Goal: Information Seeking & Learning: Learn about a topic

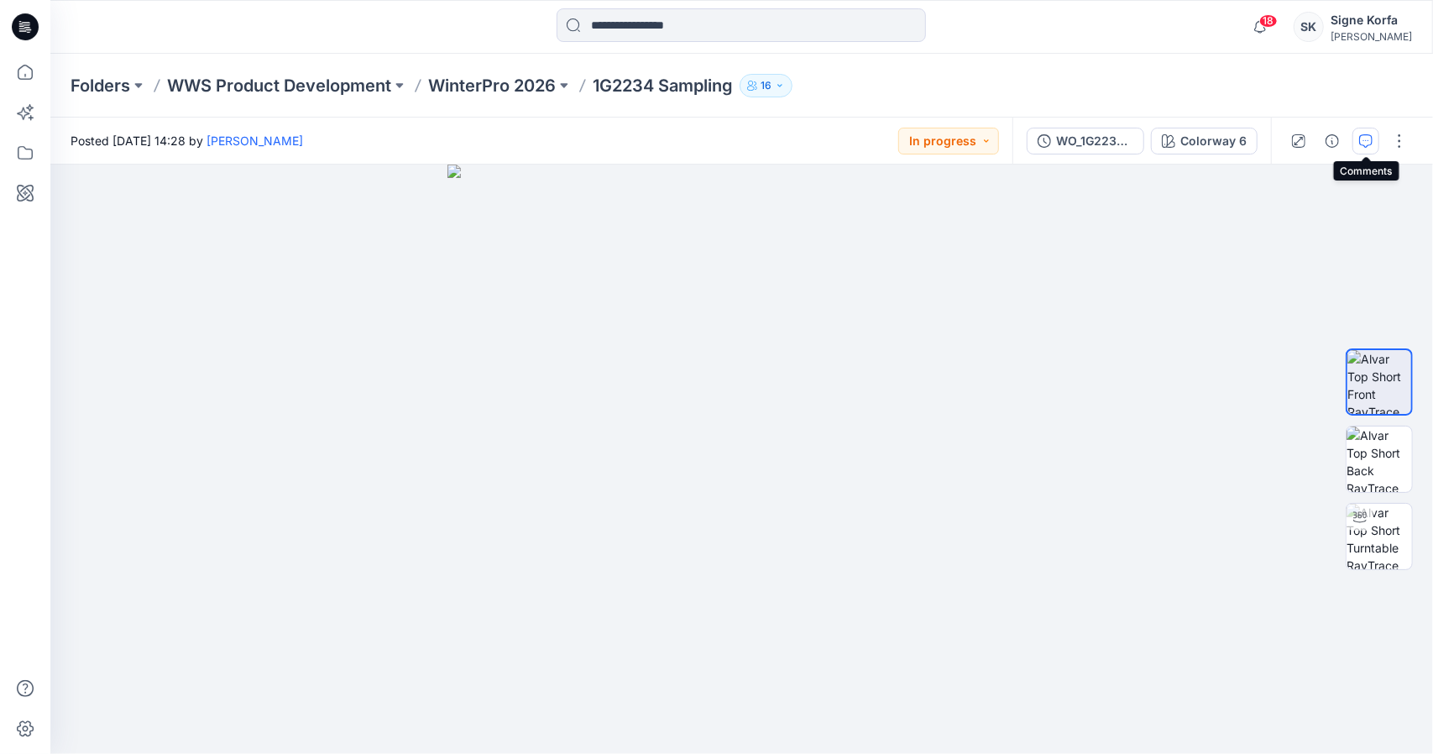
click at [1370, 149] on button "button" at bounding box center [1366, 141] width 27 height 27
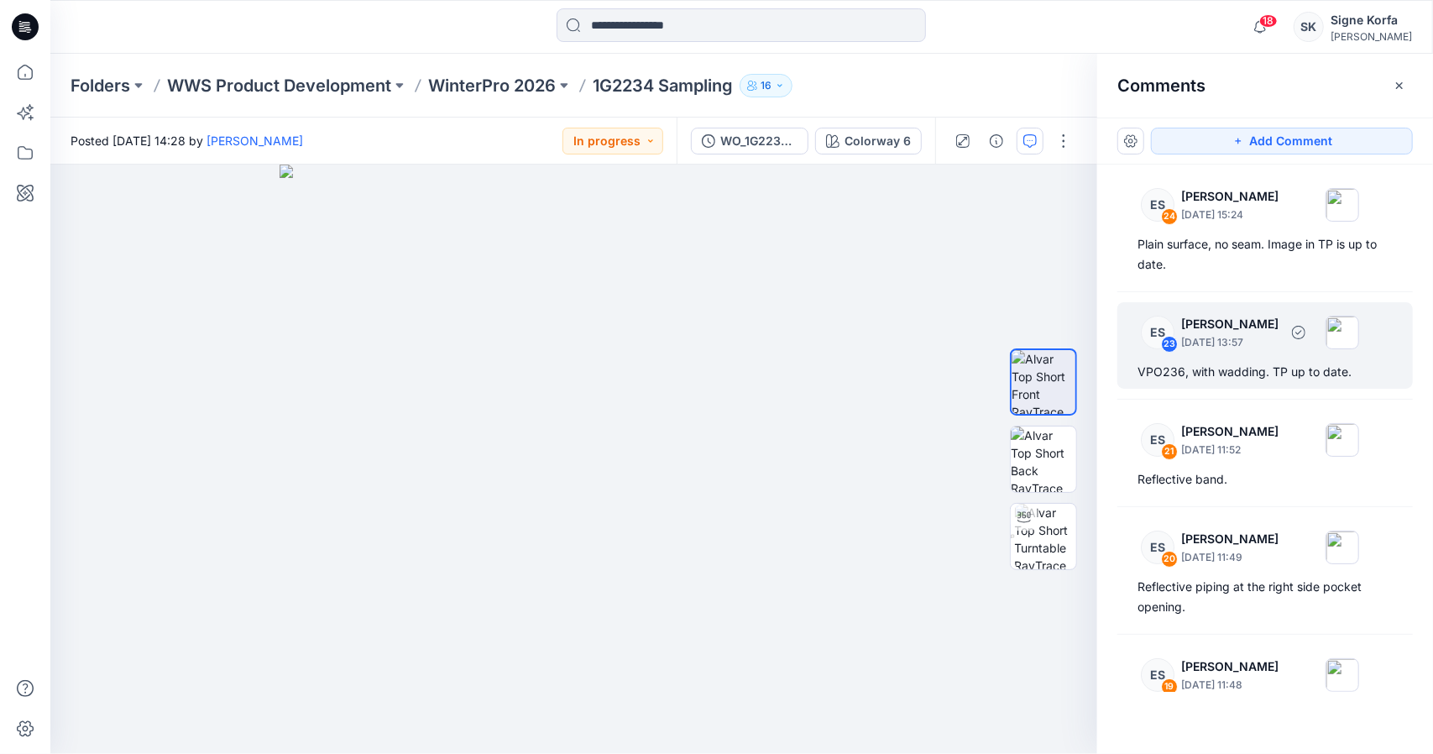
click at [1256, 362] on div "VPO236, with wadding. TP up to date." at bounding box center [1265, 372] width 255 height 20
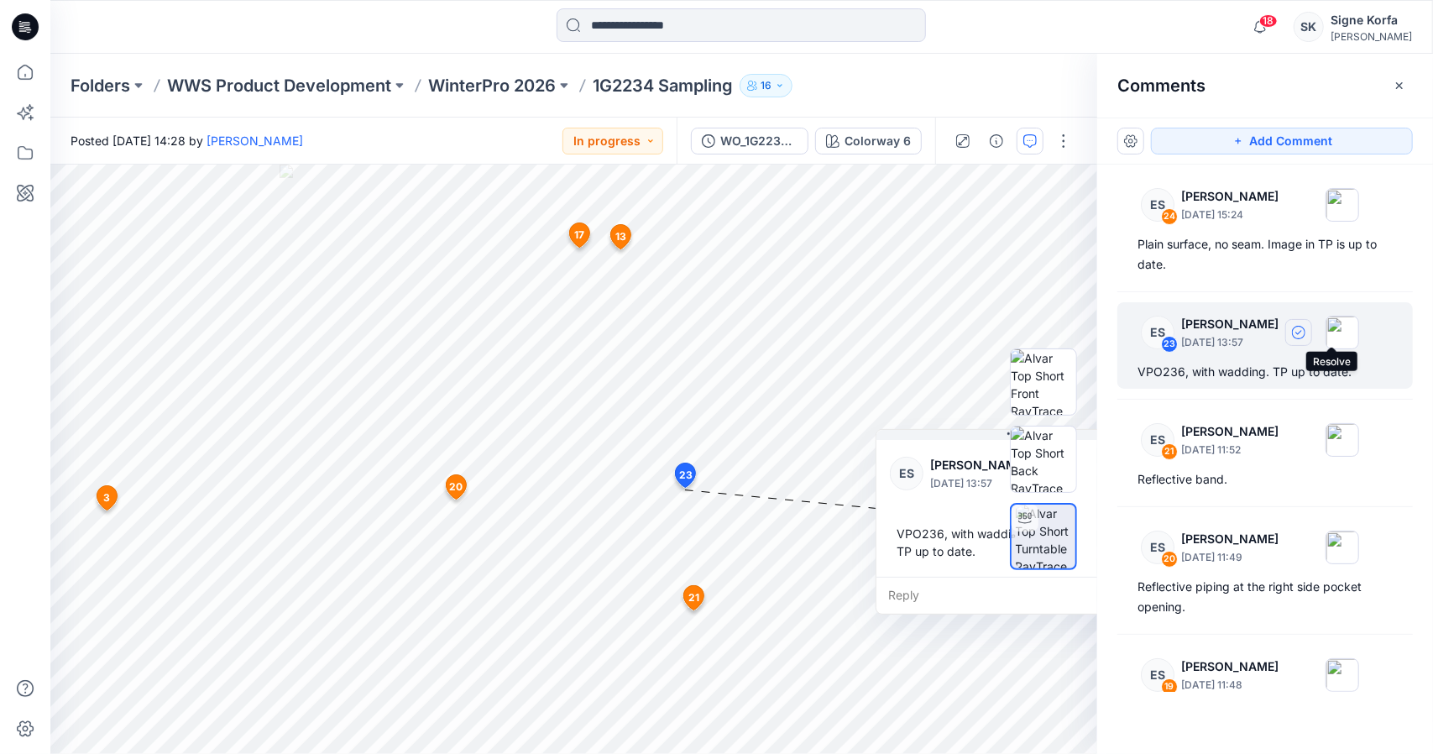
click at [1306, 332] on icon "button" at bounding box center [1298, 332] width 13 height 13
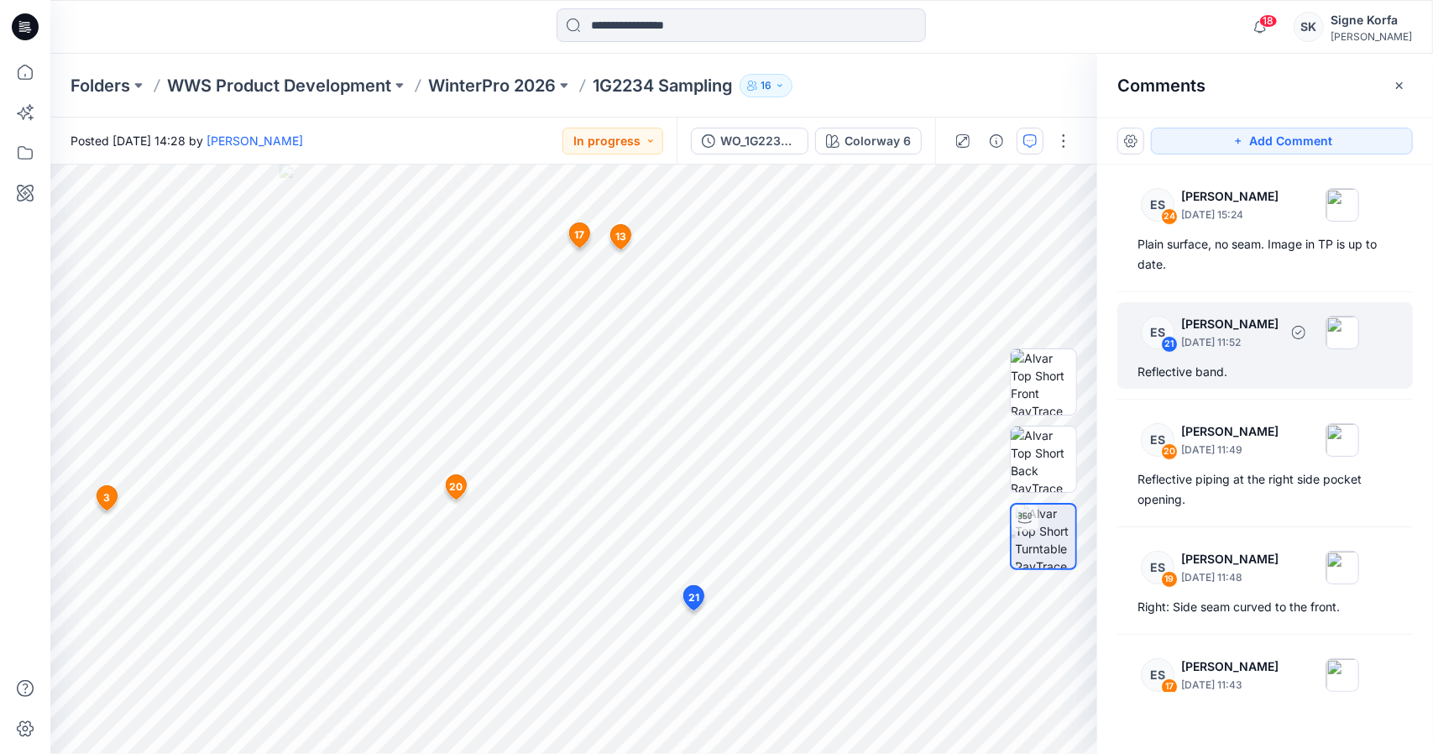
click at [1239, 363] on div "Reflective band." at bounding box center [1265, 372] width 255 height 20
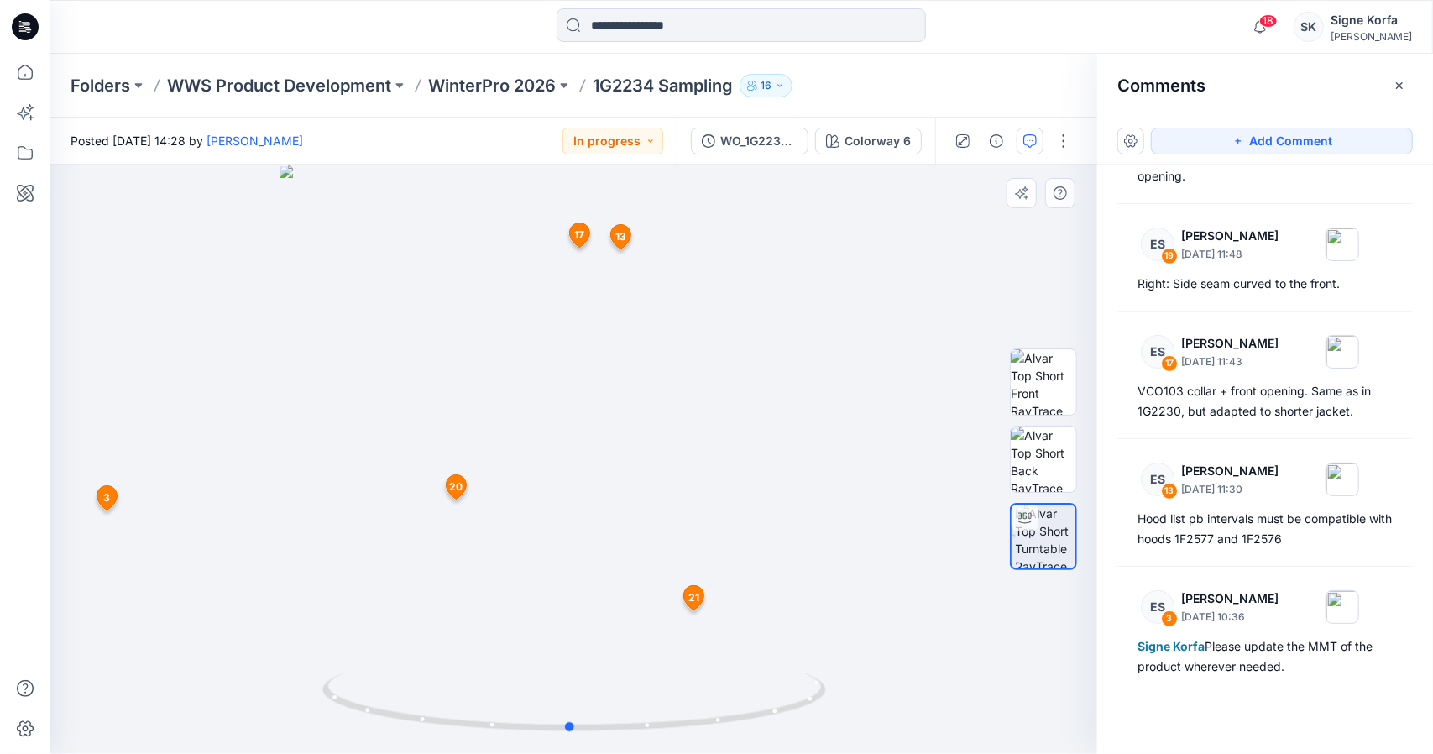
drag, startPoint x: 884, startPoint y: 324, endPoint x: 885, endPoint y: 253, distance: 71.4
click at [885, 254] on div at bounding box center [573, 459] width 1047 height 589
click at [697, 604] on span "21" at bounding box center [693, 597] width 11 height 15
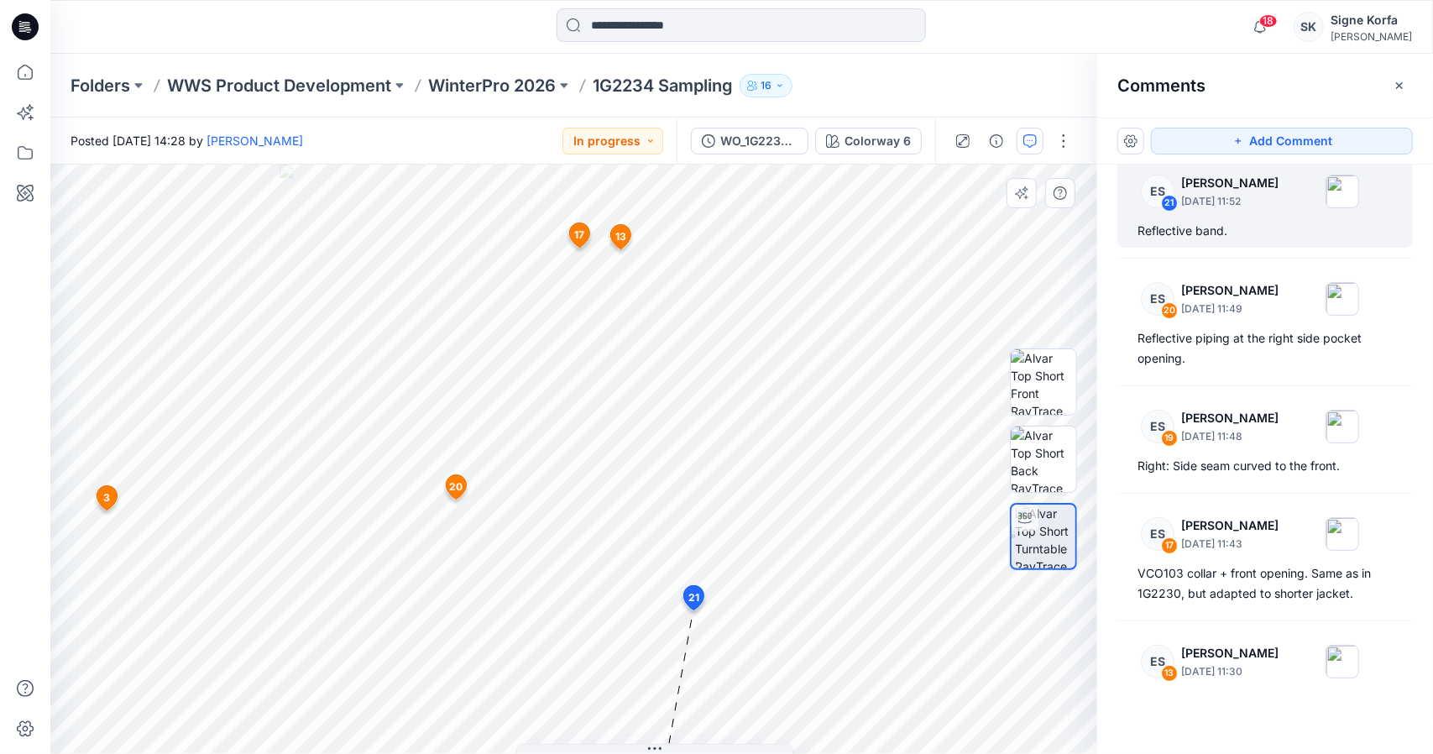
scroll to position [138, 0]
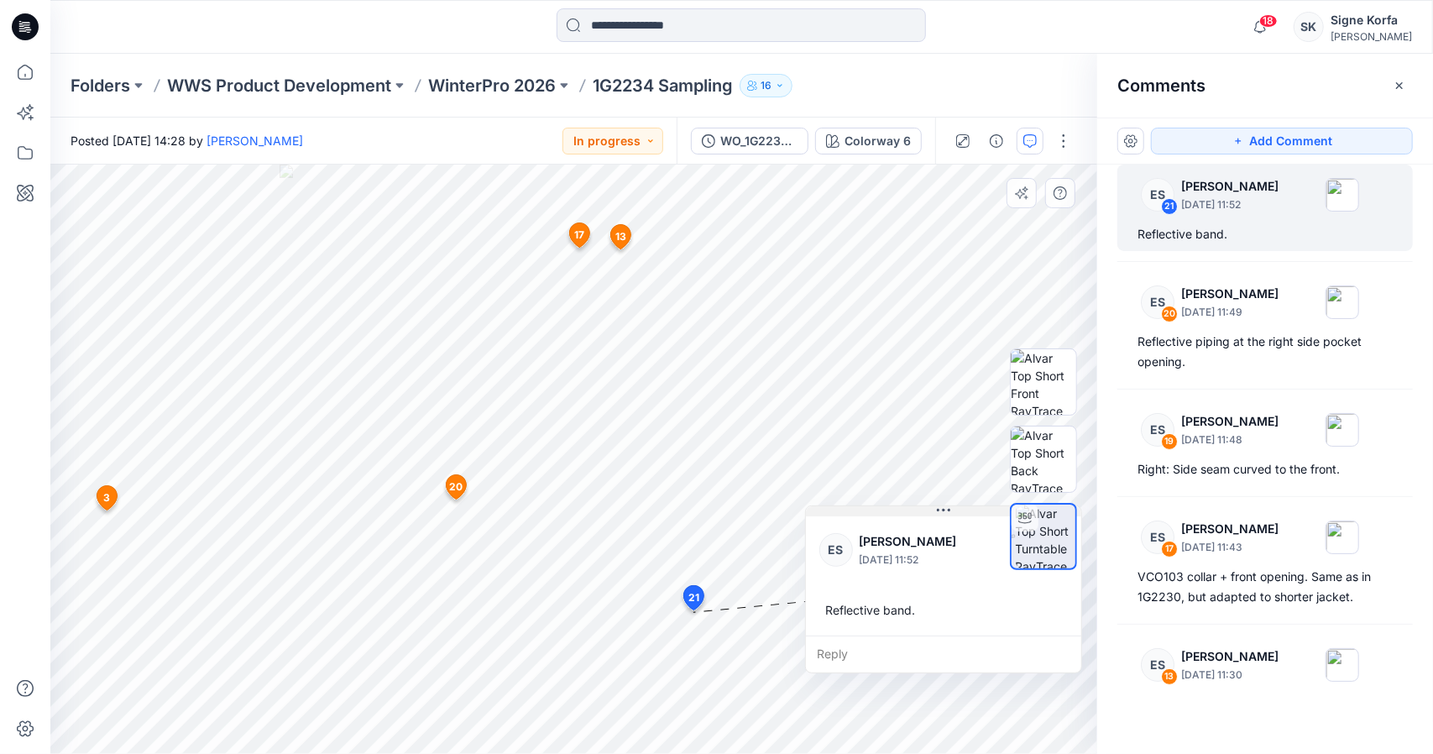
drag, startPoint x: 658, startPoint y: 746, endPoint x: 946, endPoint y: 511, distance: 371.8
click at [946, 511] on icon at bounding box center [943, 511] width 13 height 3
click at [460, 489] on span "20" at bounding box center [455, 486] width 13 height 15
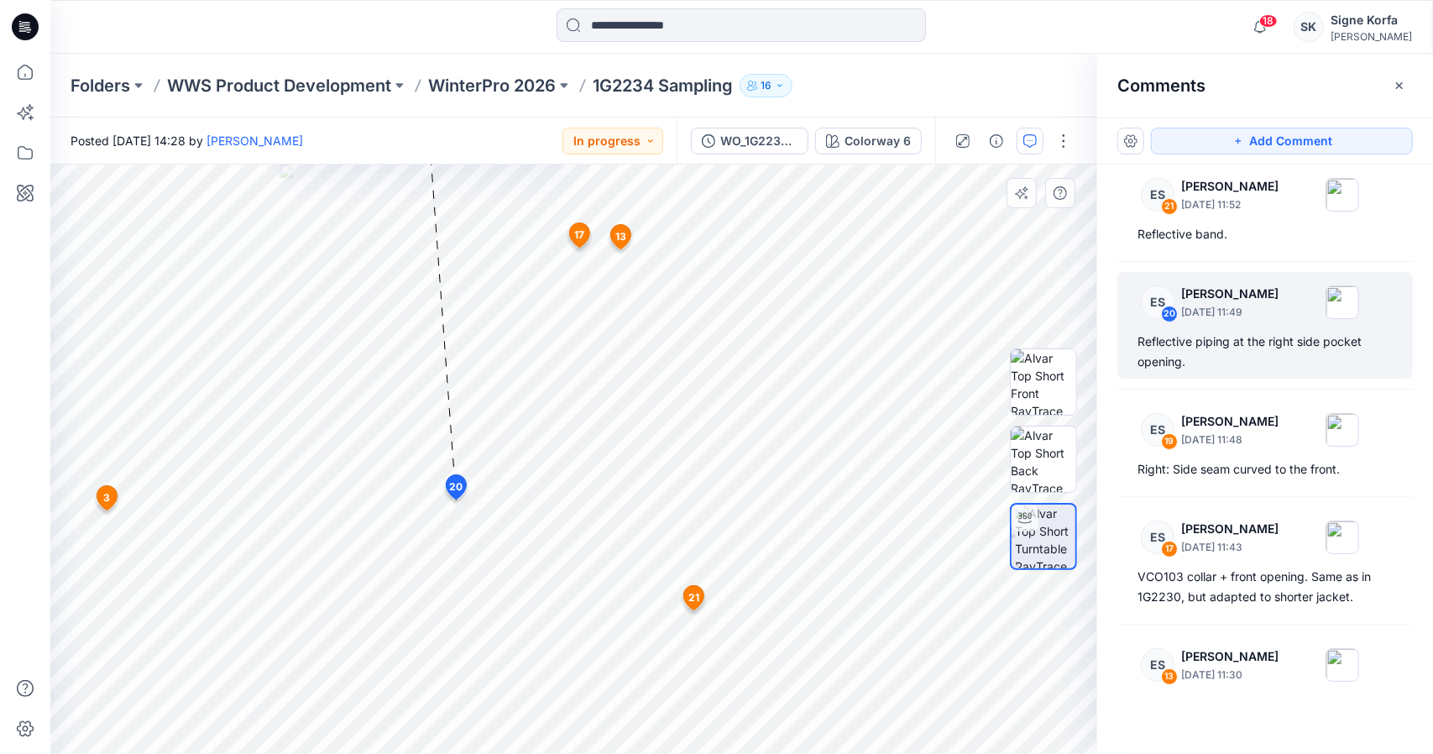
click at [699, 600] on span "21" at bounding box center [693, 597] width 11 height 15
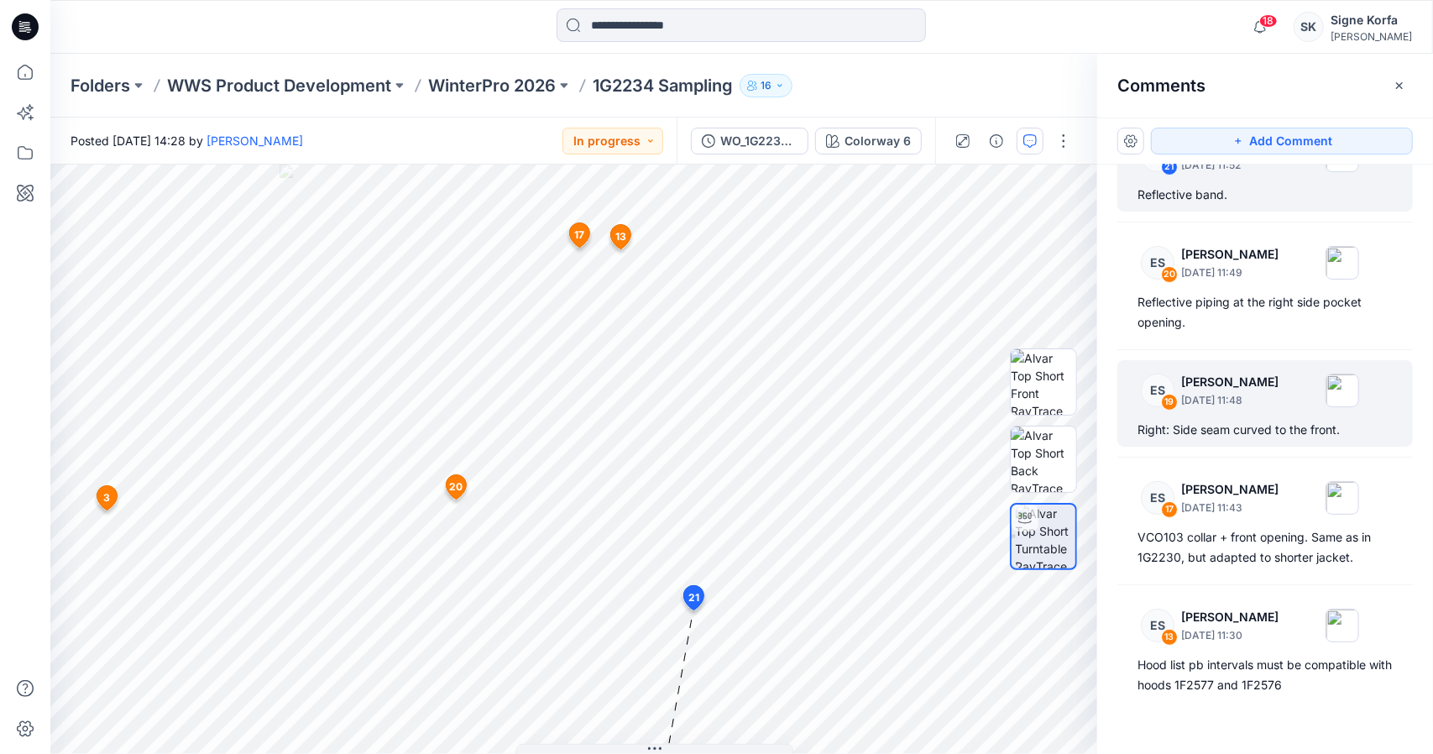
scroll to position [0, 0]
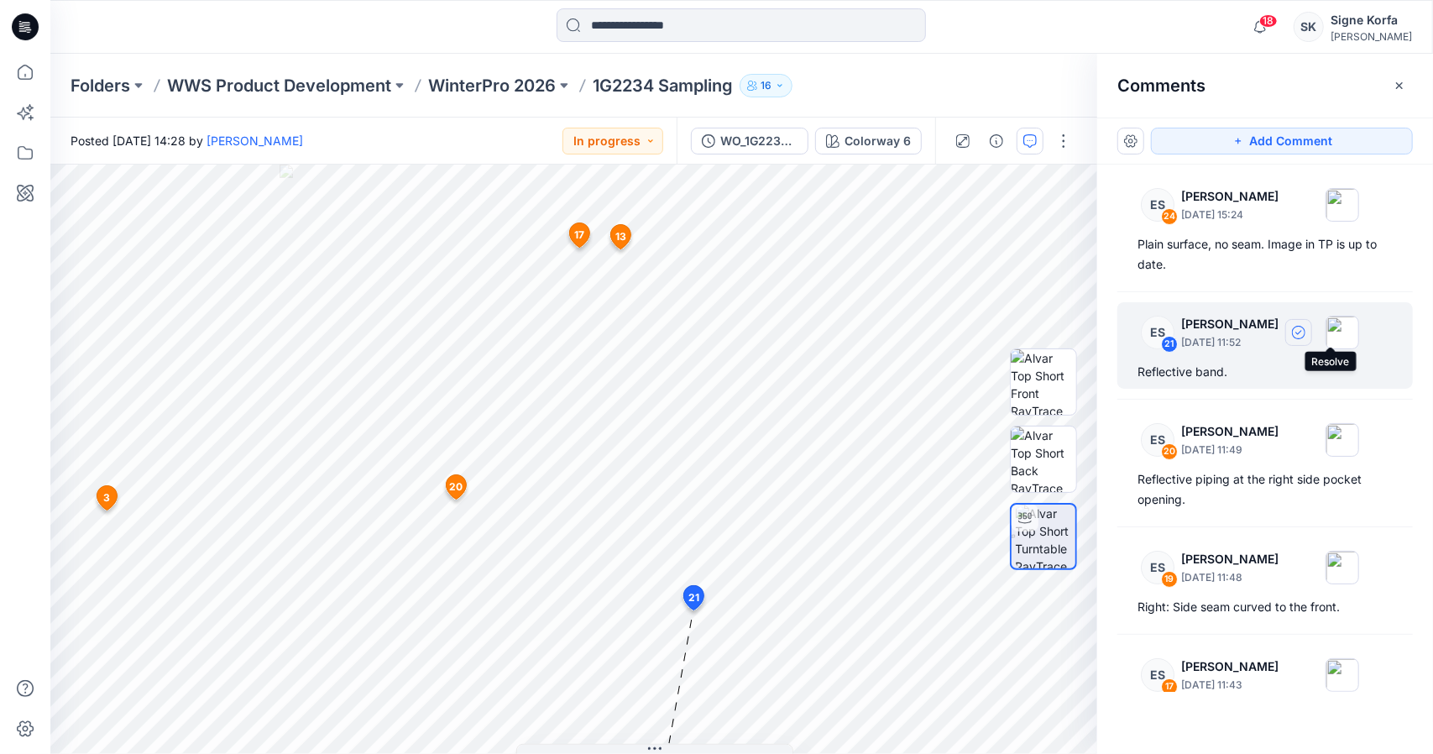
click at [1306, 335] on icon "button" at bounding box center [1298, 332] width 13 height 13
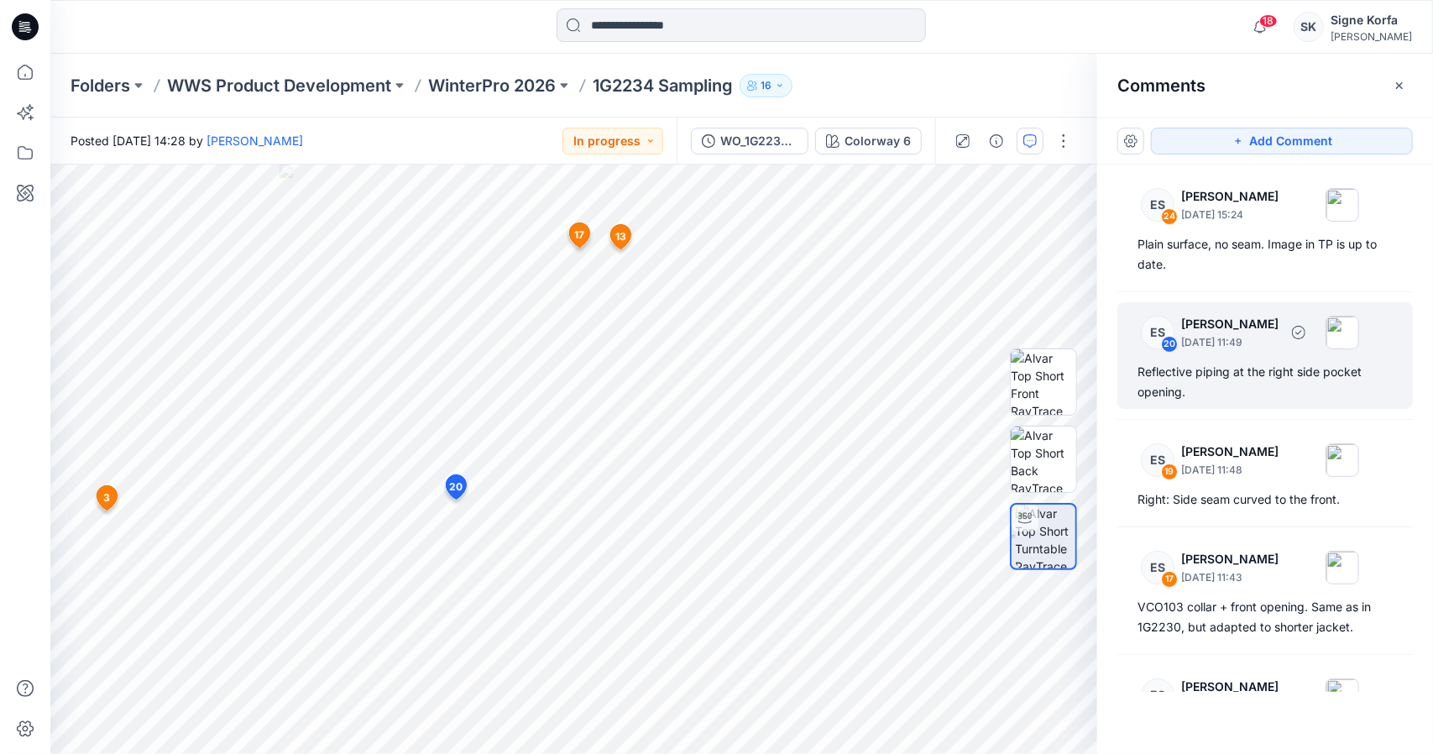
click at [1279, 372] on div "Reflective piping at the right side pocket opening." at bounding box center [1265, 382] width 255 height 40
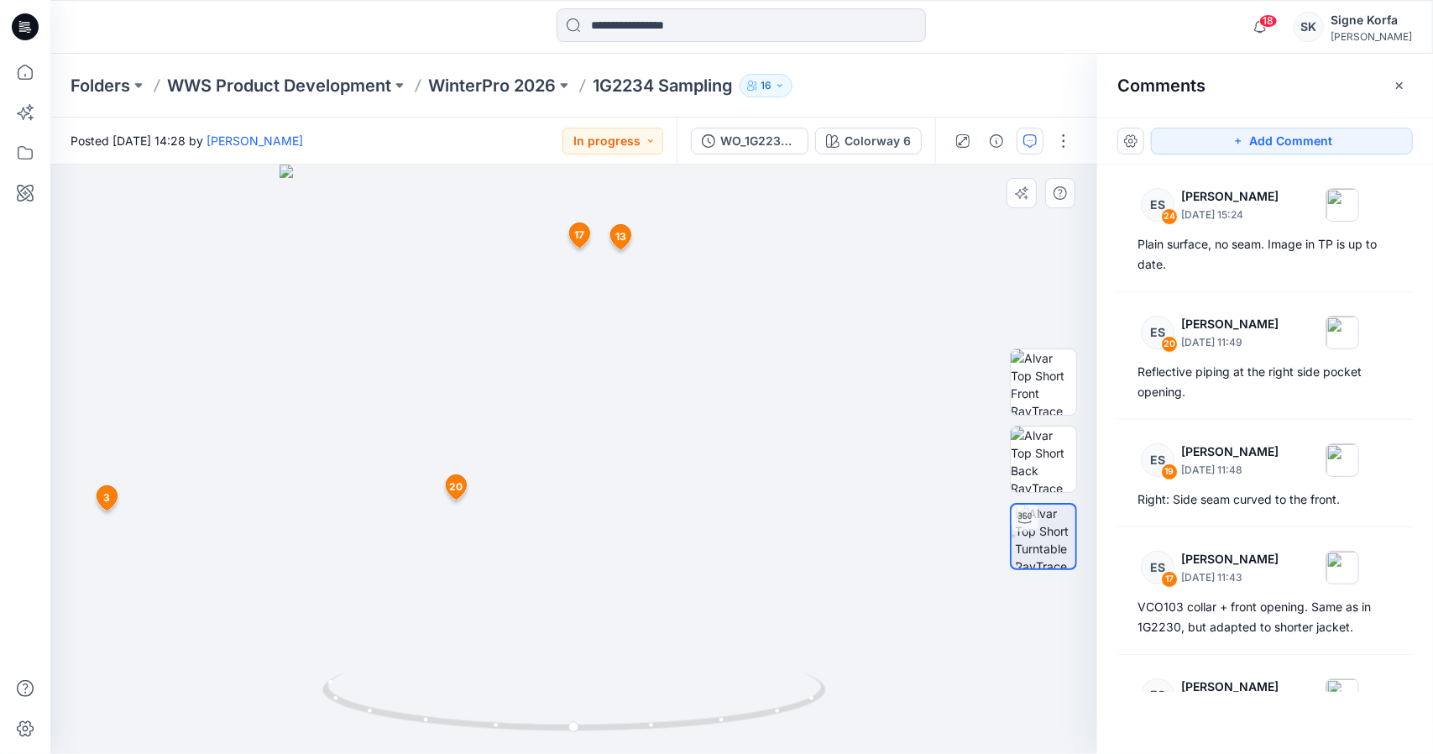
click at [460, 488] on span "20" at bounding box center [455, 486] width 13 height 15
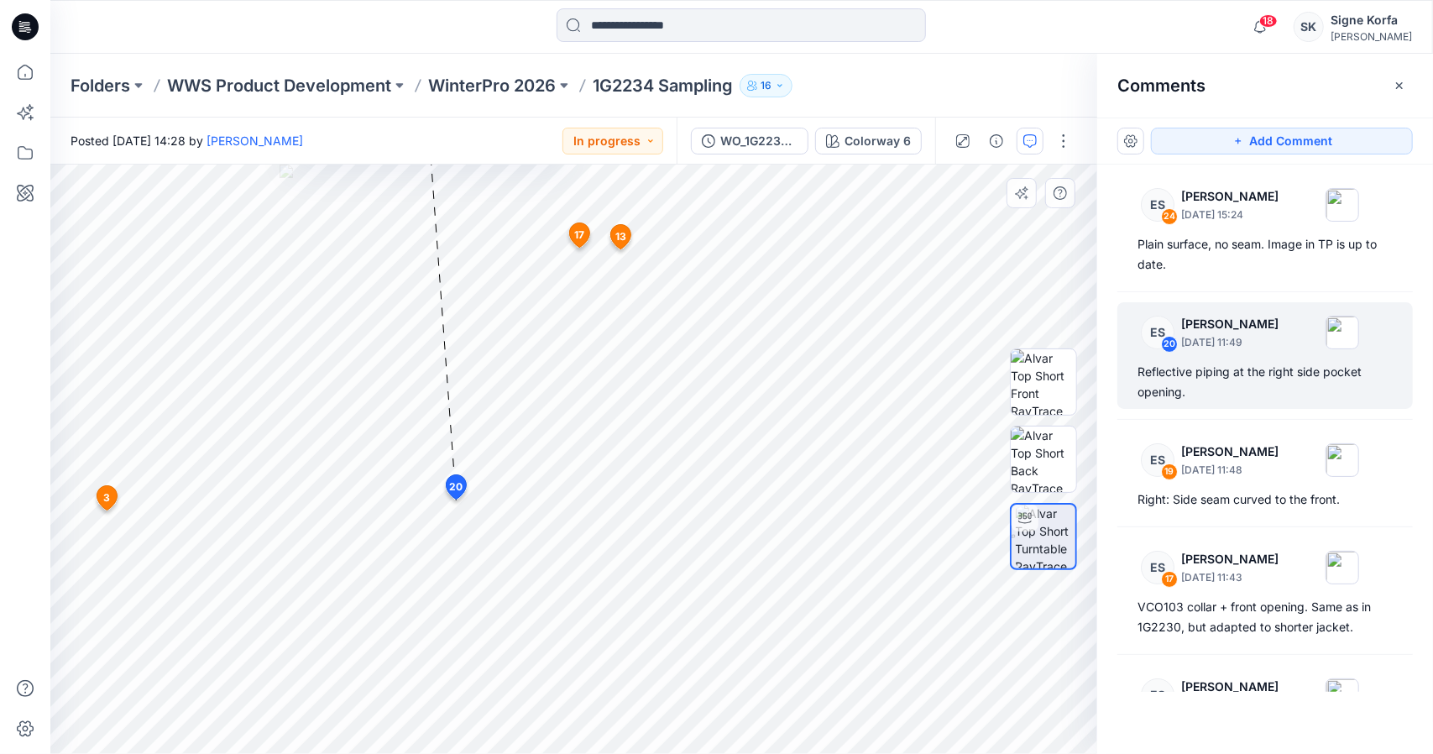
click at [457, 486] on span "20" at bounding box center [455, 486] width 13 height 15
click at [458, 484] on span "20" at bounding box center [455, 486] width 13 height 15
click at [469, 525] on div "26 3 ES [PERSON_NAME] [DATE] 10:36 Signe Korfa Please update the MMT of the pro…" at bounding box center [573, 459] width 1047 height 589
click at [1306, 332] on icon "button" at bounding box center [1298, 332] width 13 height 13
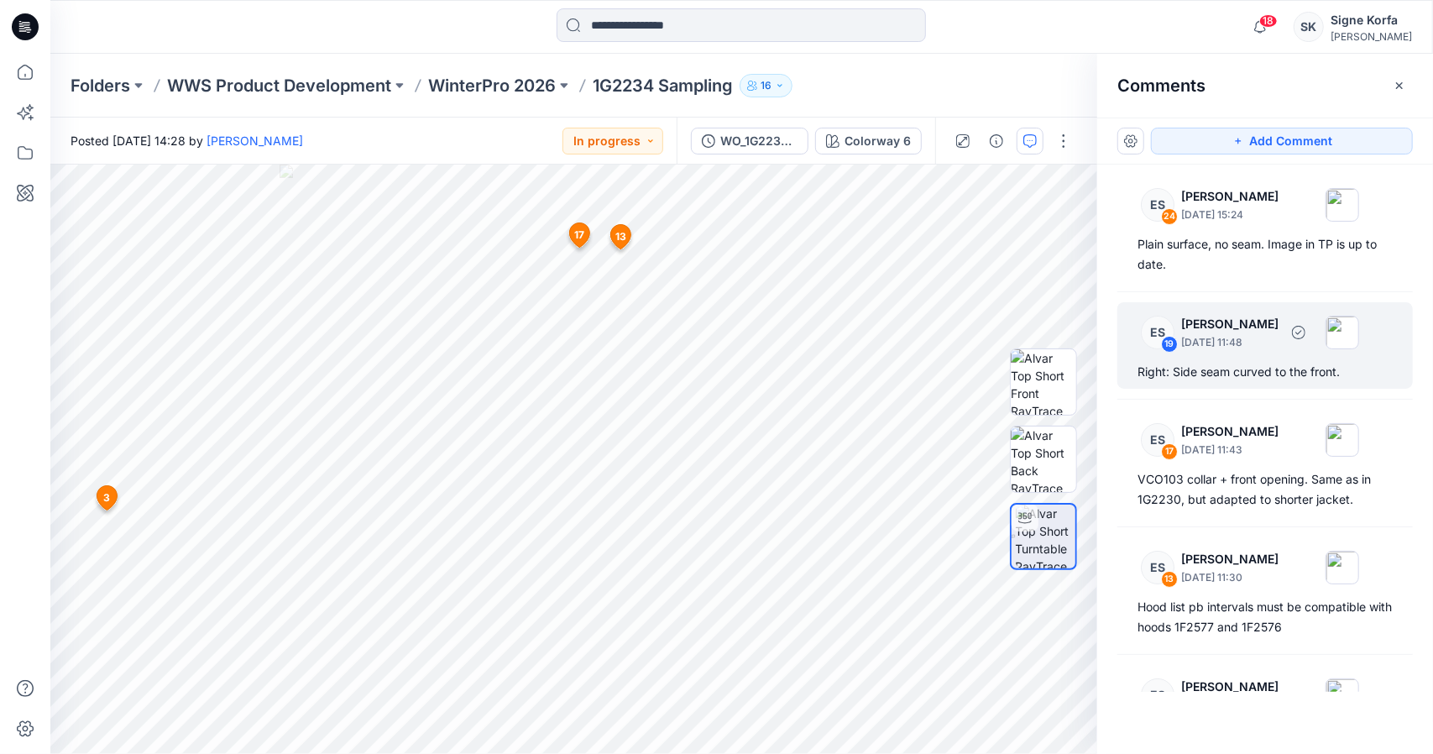
click at [1279, 347] on p "[DATE] 11:48" at bounding box center [1229, 342] width 97 height 17
click at [1306, 333] on icon "button" at bounding box center [1298, 332] width 13 height 13
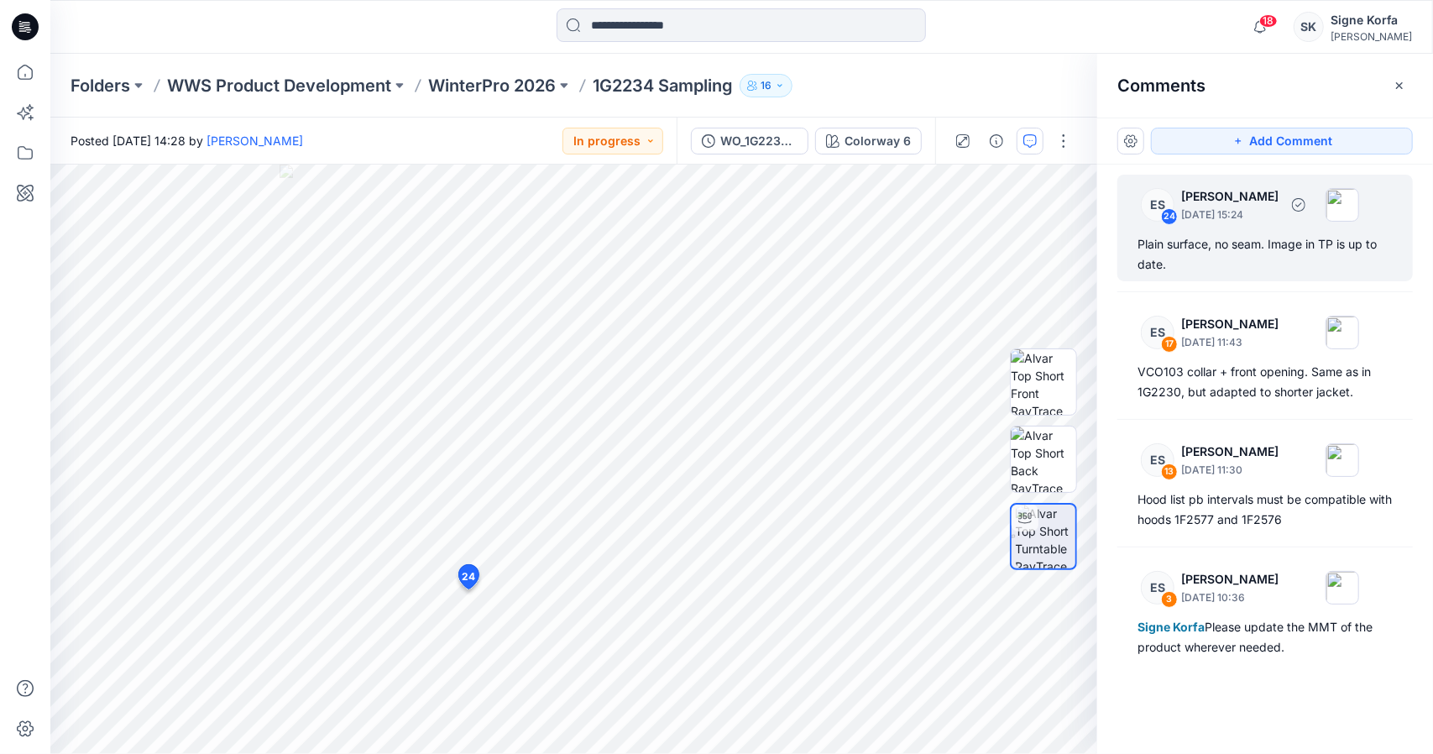
click at [1315, 240] on div "Plain surface, no seam. Image in TP is up to date." at bounding box center [1265, 254] width 255 height 40
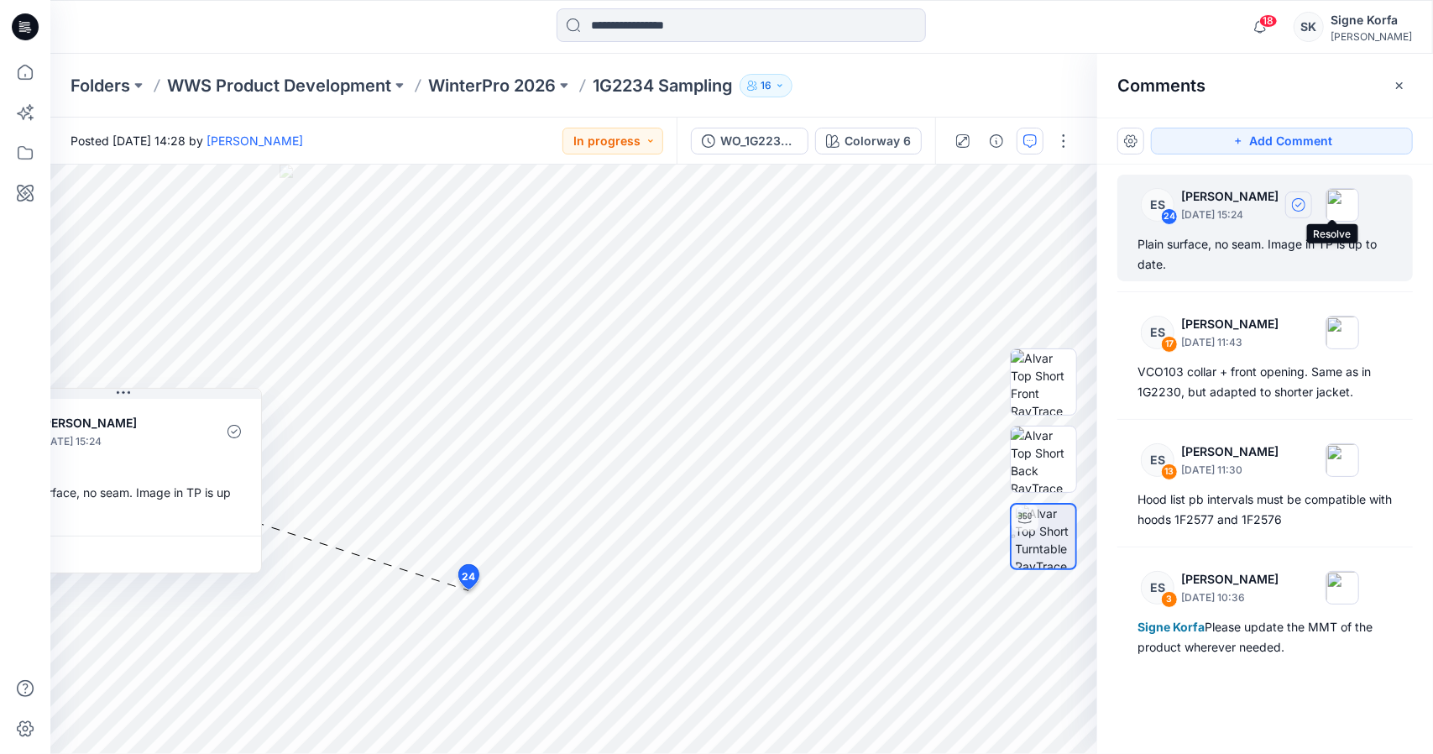
click at [1301, 204] on icon "button" at bounding box center [1299, 204] width 6 height 4
